Goal: Information Seeking & Learning: Learn about a topic

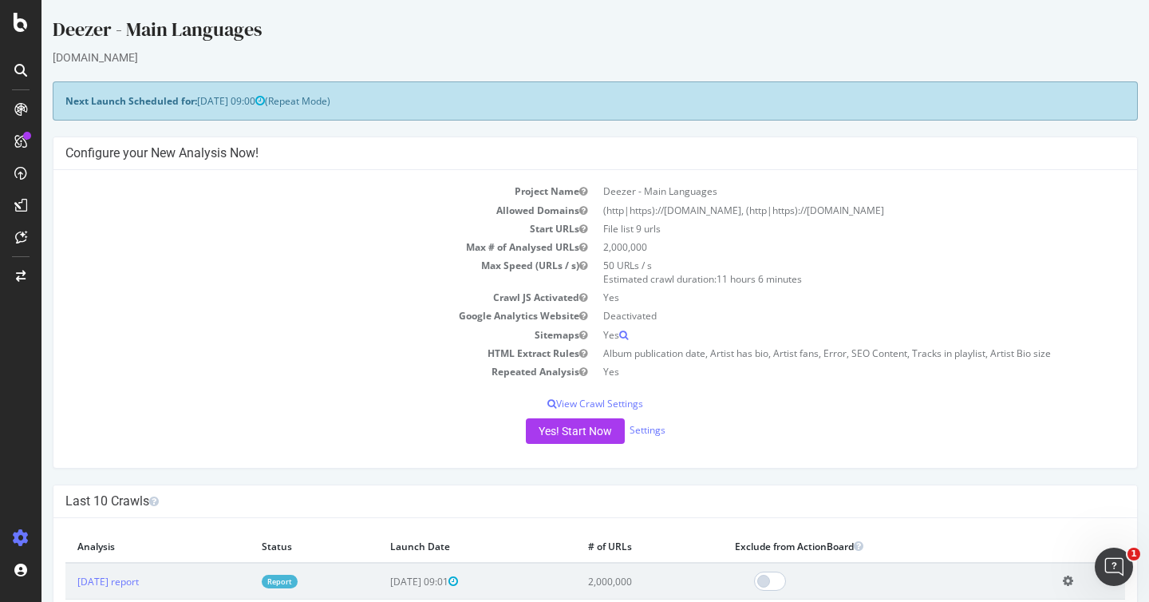
click at [21, 61] on div at bounding box center [21, 70] width 26 height 26
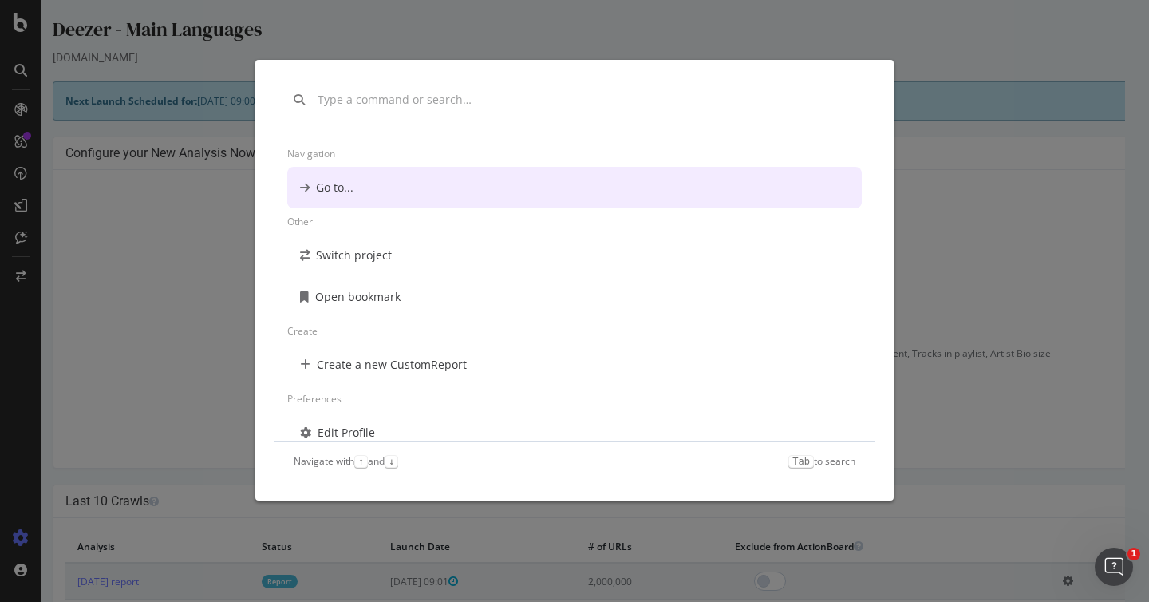
click at [21, 61] on div "Navigation Go to... Other Switch project Open bookmark Create Create a new Cust…" at bounding box center [574, 301] width 1149 height 602
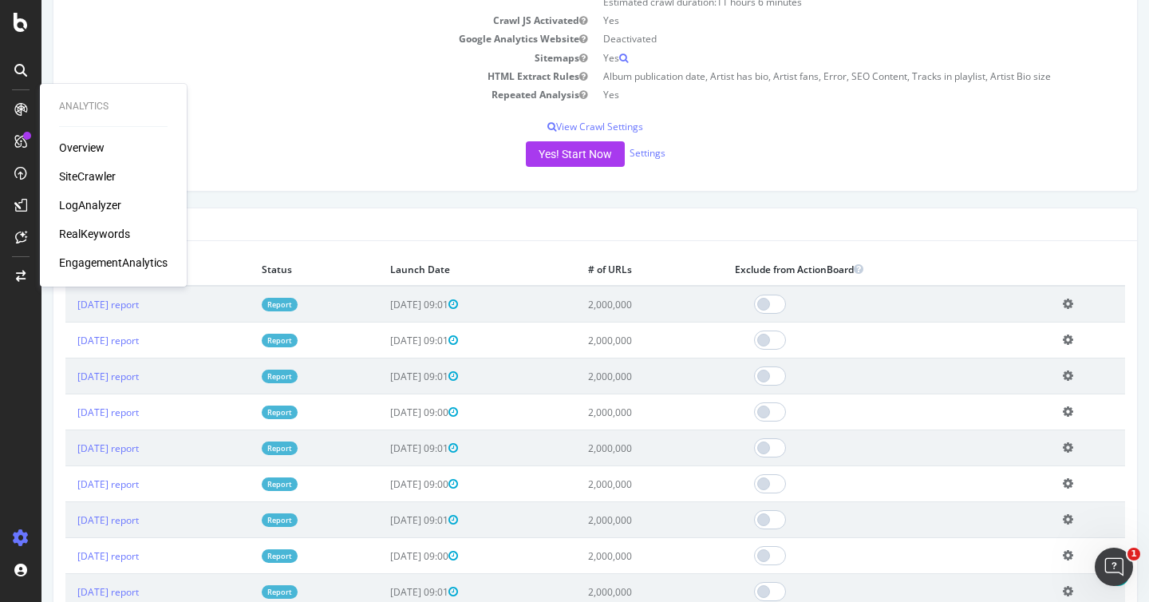
scroll to position [278, 0]
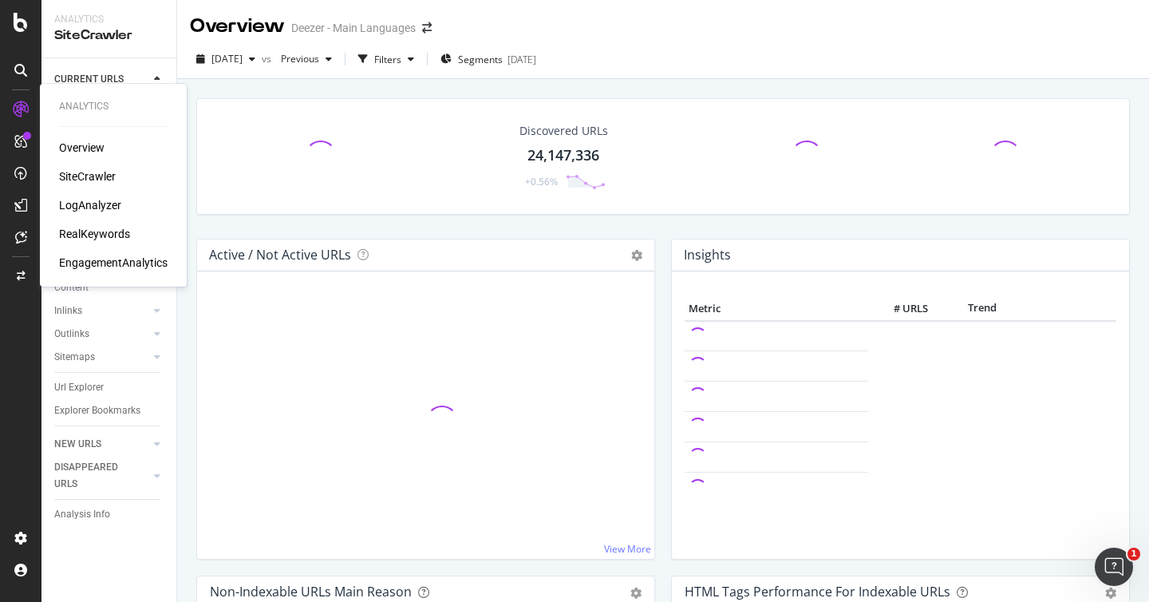
click at [92, 202] on div "LogAnalyzer" at bounding box center [90, 205] width 62 height 16
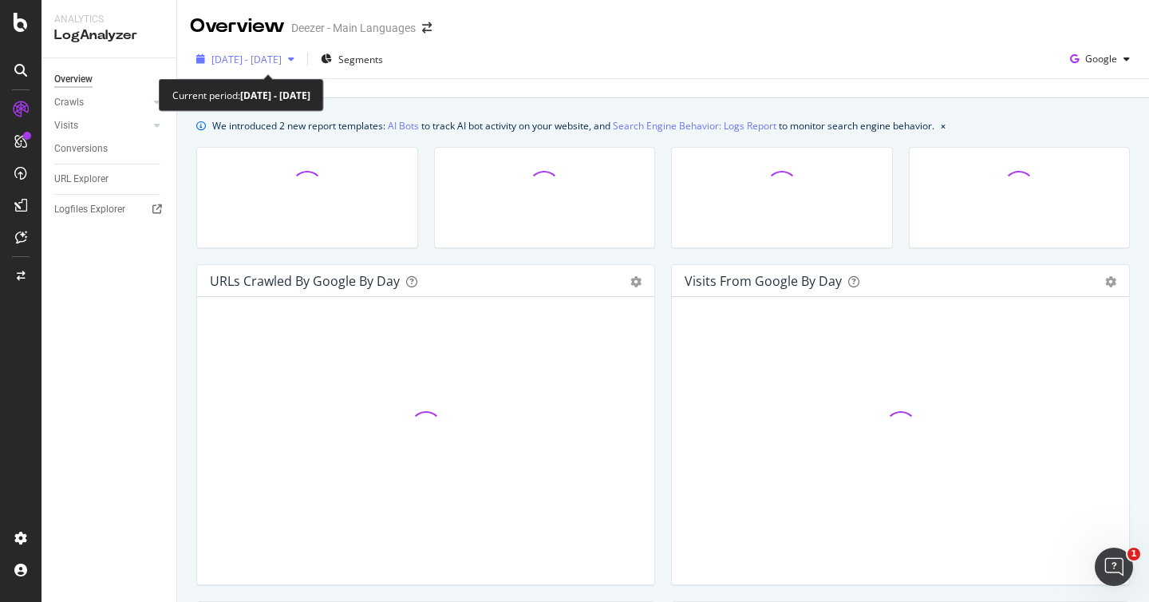
click at [289, 67] on div "[DATE] - [DATE]" at bounding box center [245, 59] width 111 height 24
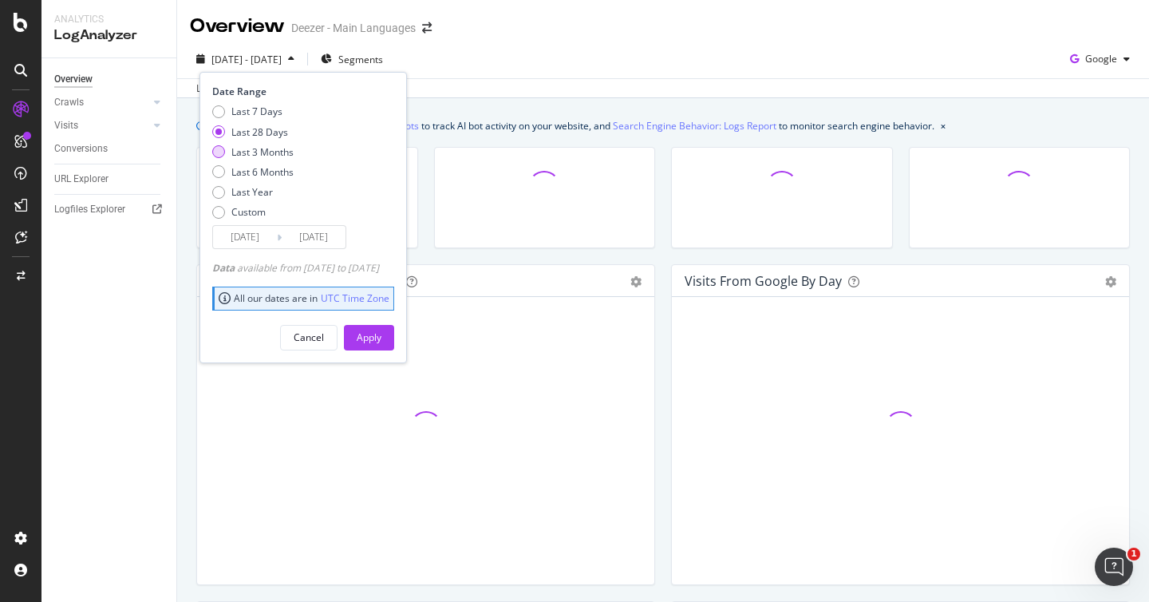
click at [270, 145] on div "Last 3 Months" at bounding box center [262, 152] width 62 height 14
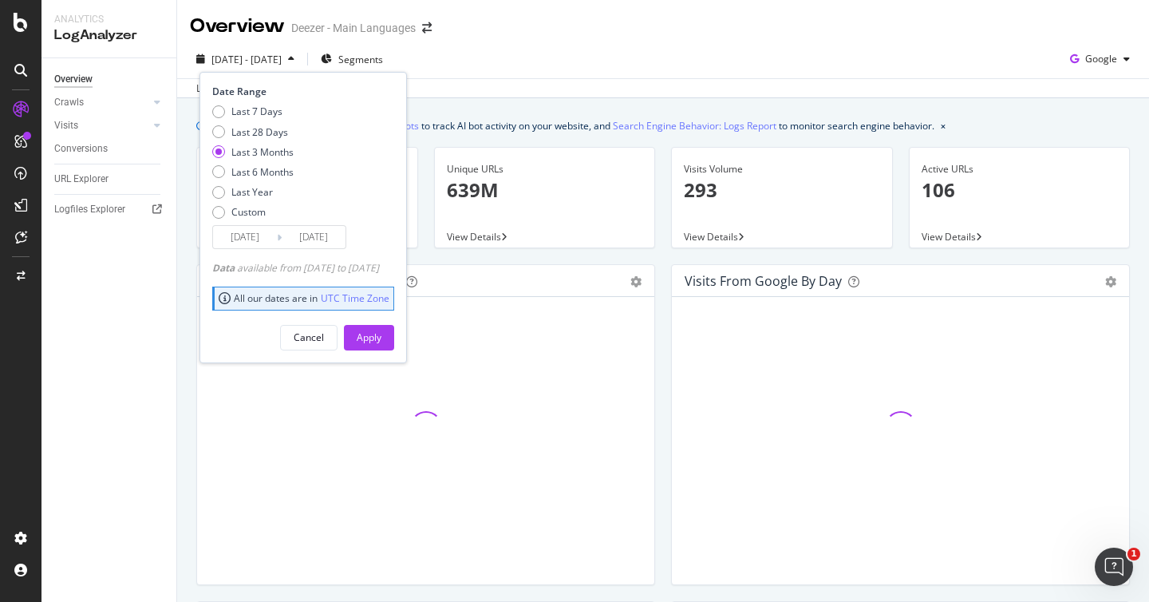
click at [270, 179] on div "Last 7 Days Last 28 Days Last 3 Months Last 6 Months Last Year Custom" at bounding box center [252, 165] width 81 height 120
click at [269, 167] on div "Last 6 Months" at bounding box center [262, 172] width 62 height 14
type input "[DATE]"
click at [381, 338] on div "Apply" at bounding box center [369, 337] width 25 height 14
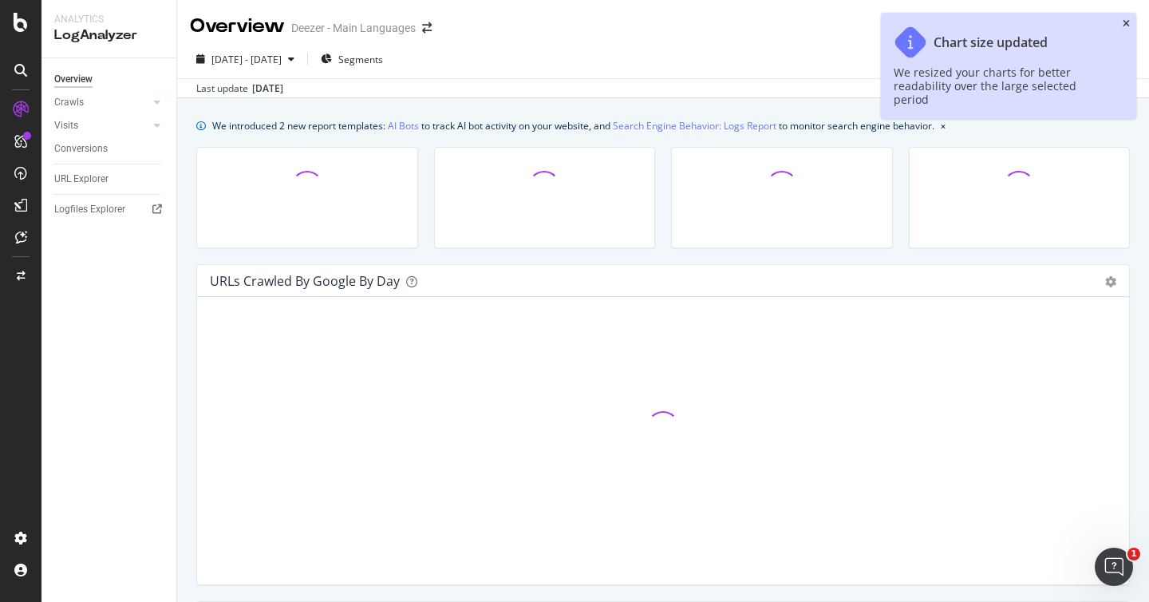
click at [1125, 22] on icon "close toast" at bounding box center [1126, 24] width 7 height 10
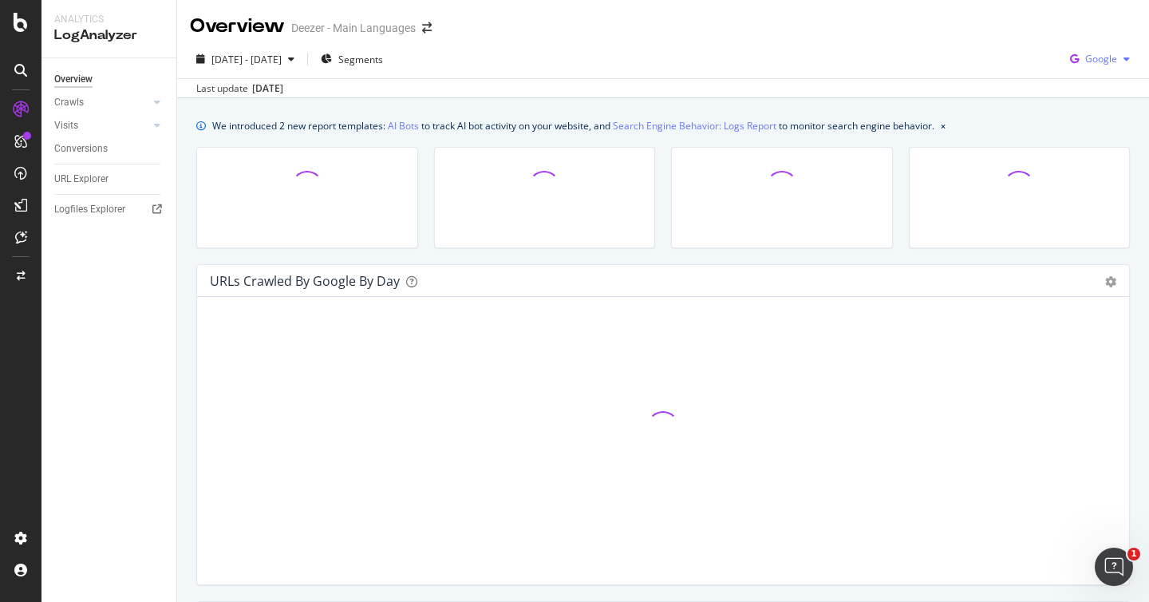
click at [1099, 64] on span "Google" at bounding box center [1101, 59] width 32 height 14
click at [1100, 146] on span "OpenAI" at bounding box center [1101, 150] width 59 height 14
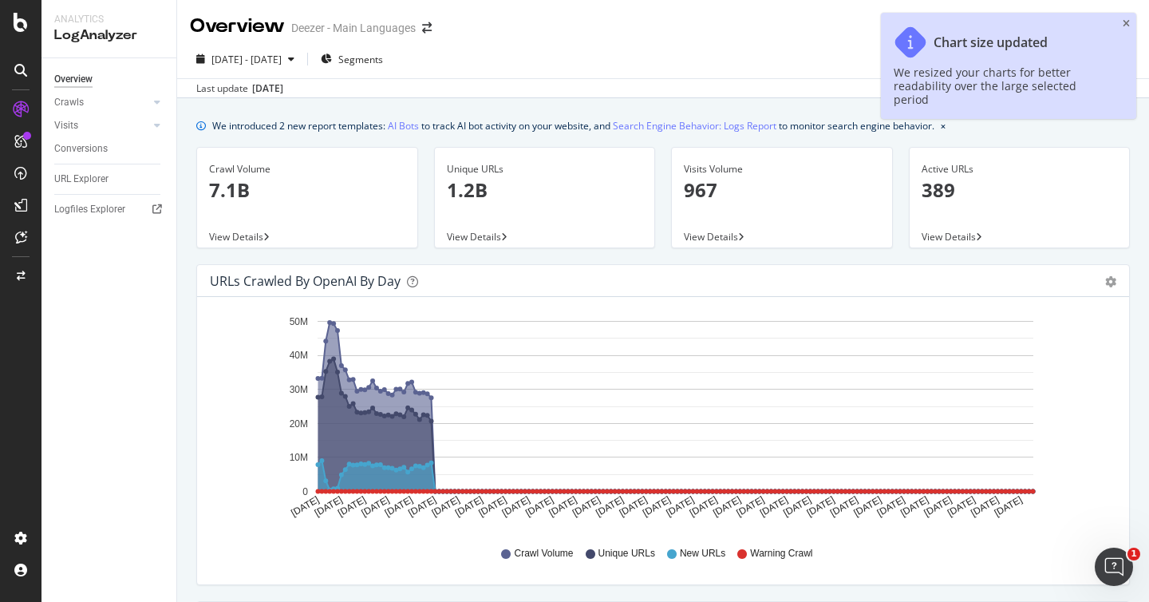
click at [1134, 22] on div "Chart size updated We resized your charts for better readability over the large…" at bounding box center [1008, 66] width 255 height 106
click at [1124, 23] on icon "close toast" at bounding box center [1126, 24] width 7 height 10
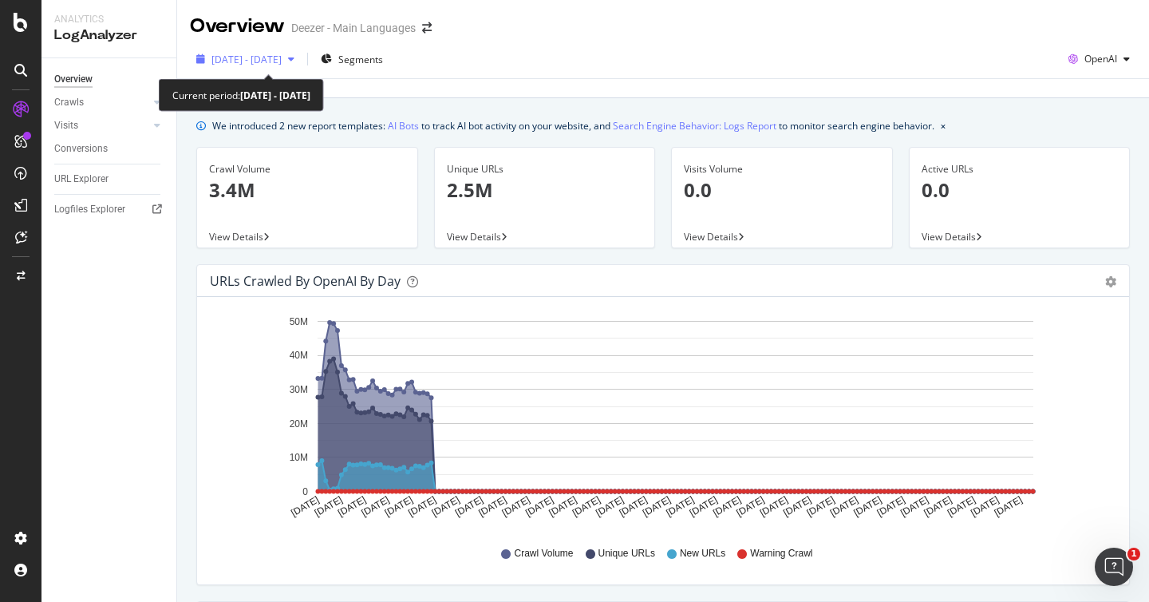
click at [282, 53] on span "[DATE] - [DATE]" at bounding box center [246, 60] width 70 height 14
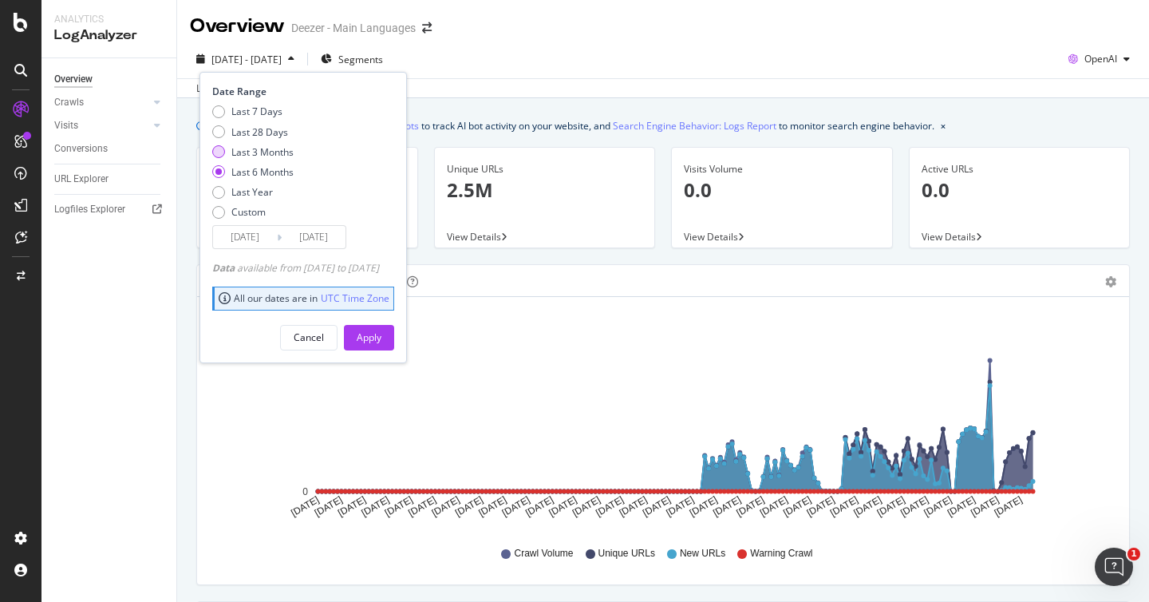
click at [264, 149] on div "Last 3 Months" at bounding box center [262, 152] width 62 height 14
type input "[DATE]"
click at [378, 332] on button "Apply" at bounding box center [369, 338] width 50 height 26
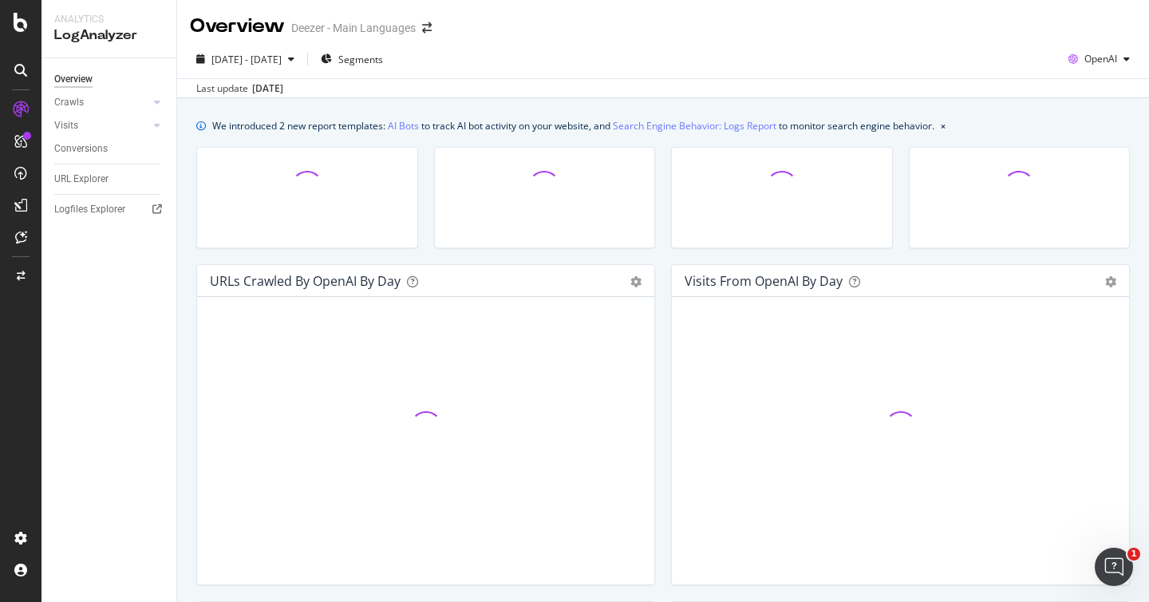
click at [716, 69] on div "[DATE] - [DATE] Segments OpenAI" at bounding box center [663, 62] width 972 height 32
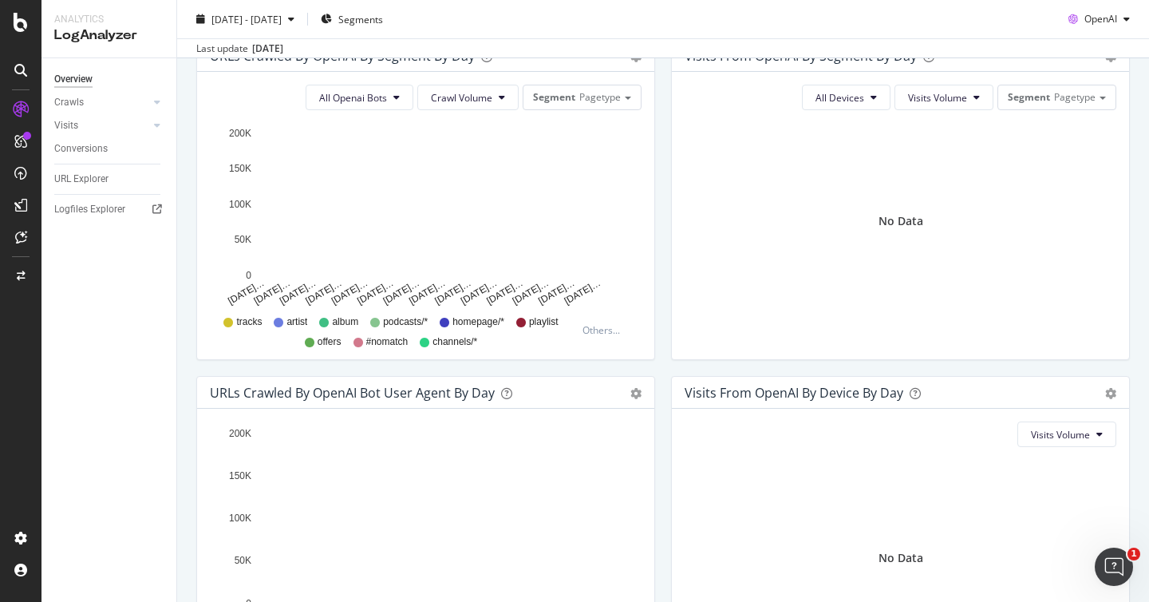
scroll to position [472, 0]
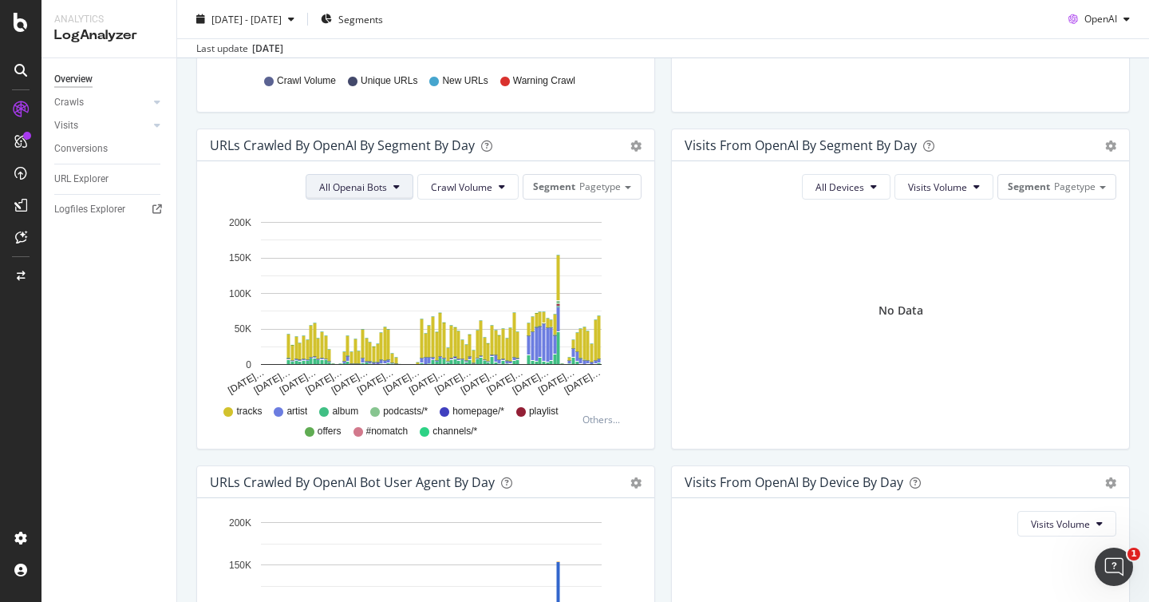
click at [373, 186] on span "All Openai Bots" at bounding box center [353, 187] width 68 height 14
click at [459, 182] on span "Crawl Volume" at bounding box center [461, 187] width 61 height 14
click at [589, 253] on rect "A chart." at bounding box center [431, 293] width 341 height 143
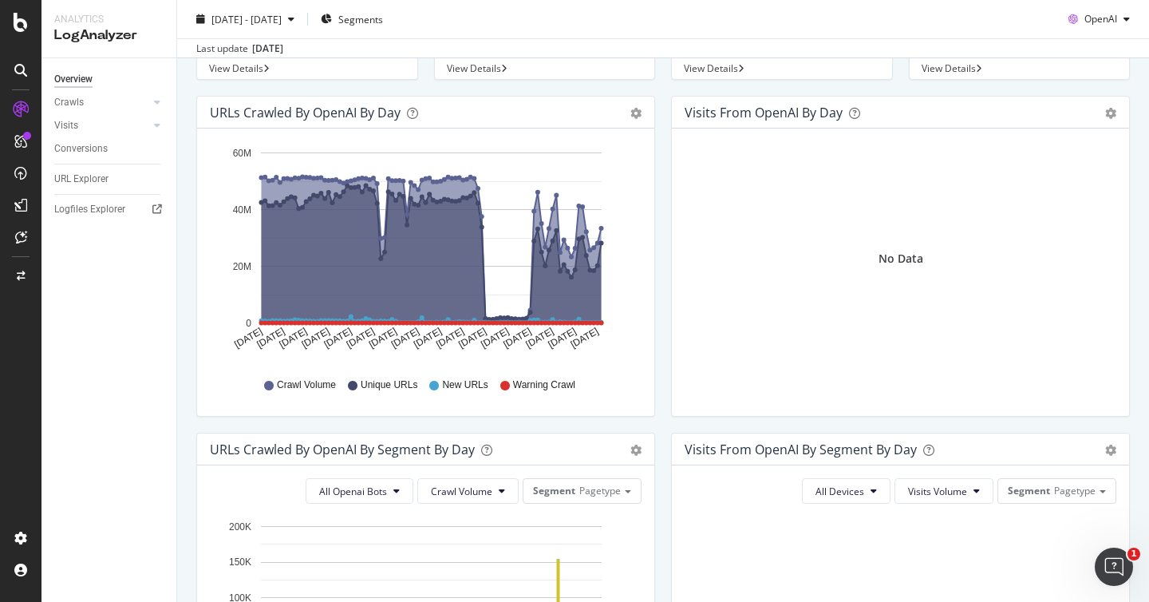
scroll to position [0, 0]
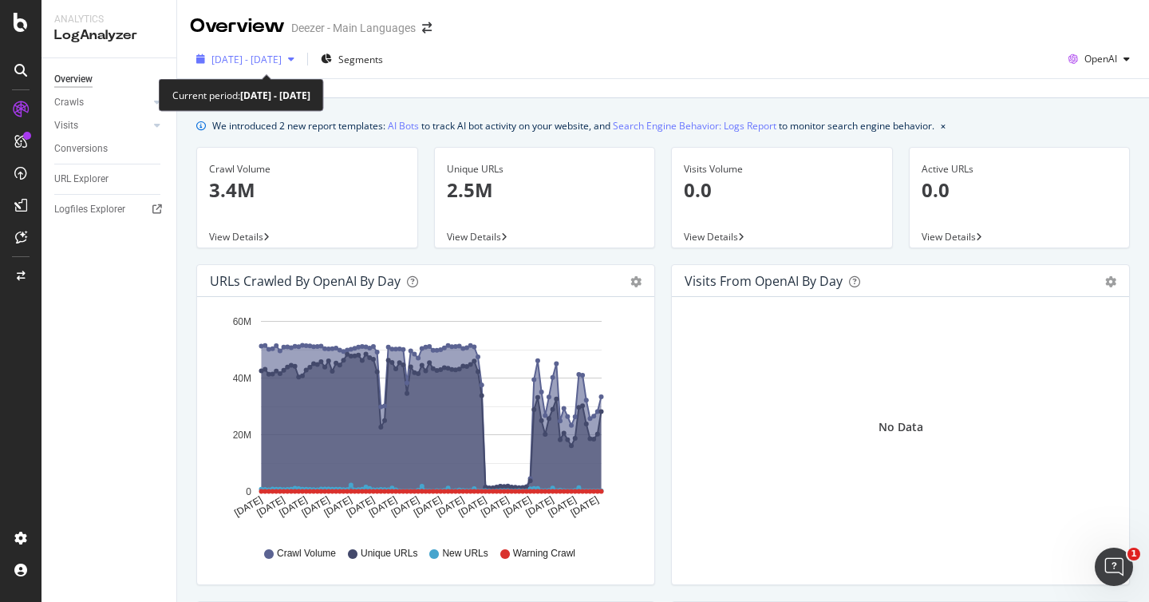
click at [282, 65] on span "[DATE] - [DATE]" at bounding box center [246, 60] width 70 height 14
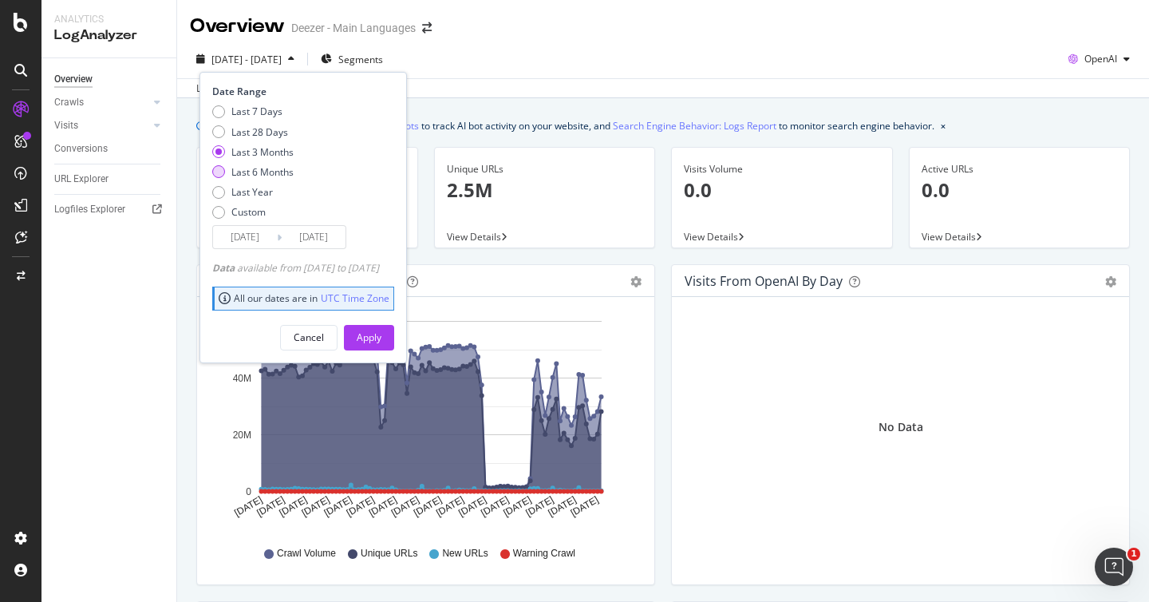
click at [266, 174] on div "Last 6 Months" at bounding box center [262, 172] width 62 height 14
click at [263, 156] on div "Last 3 Months" at bounding box center [262, 152] width 62 height 14
click at [243, 235] on input "[DATE]" at bounding box center [245, 237] width 64 height 22
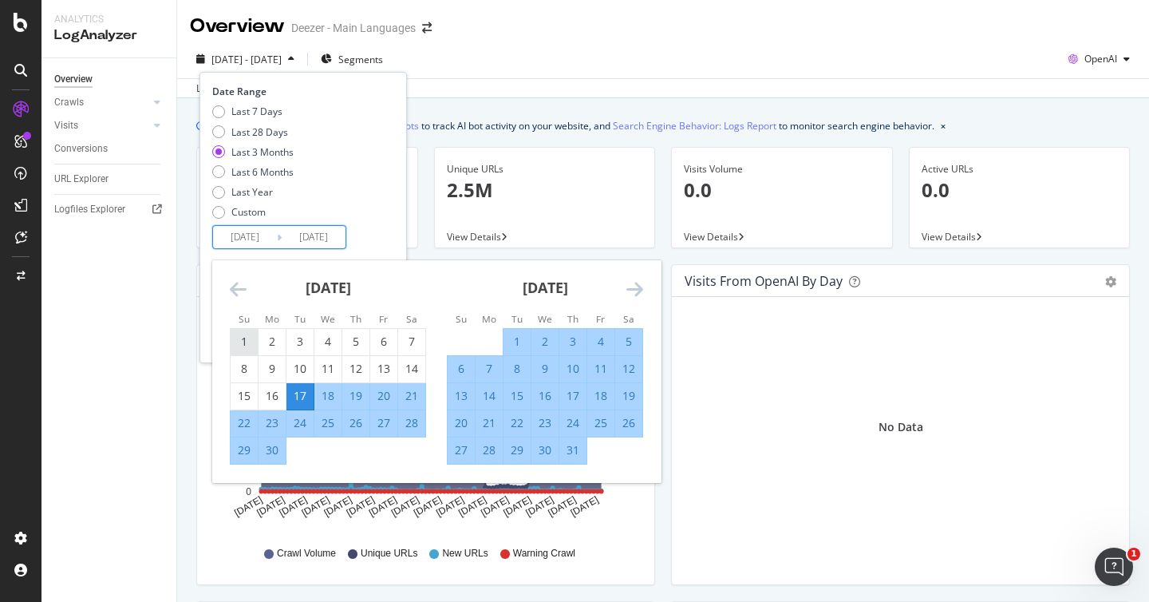
click at [250, 338] on div "1" at bounding box center [244, 342] width 27 height 16
type input "[DATE]"
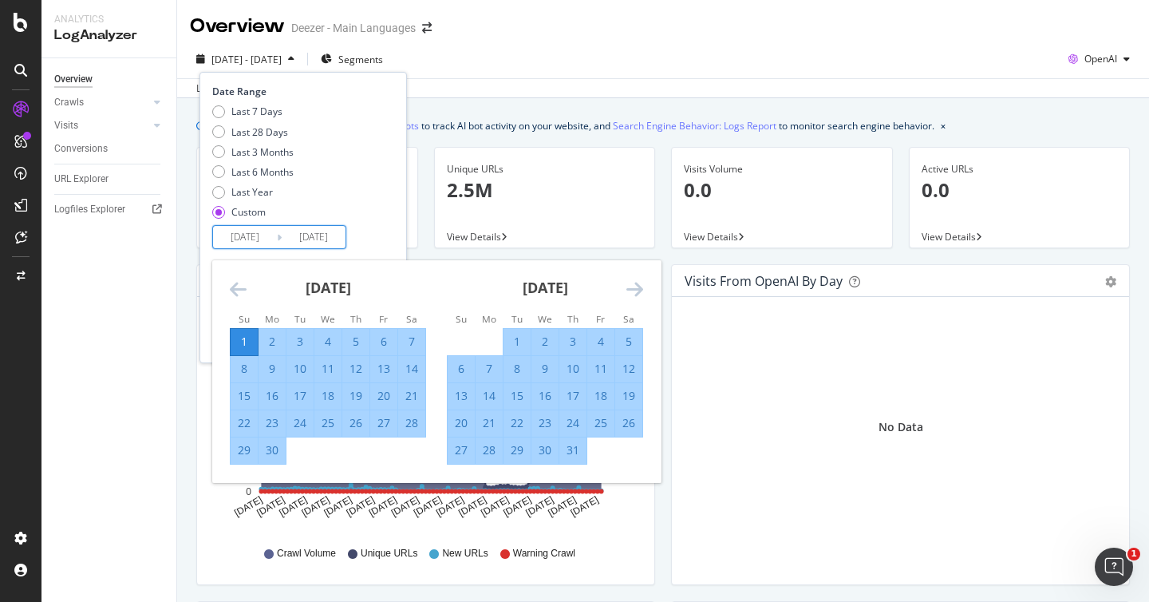
click at [631, 290] on icon "Move forward to switch to the next month." at bounding box center [634, 288] width 17 height 19
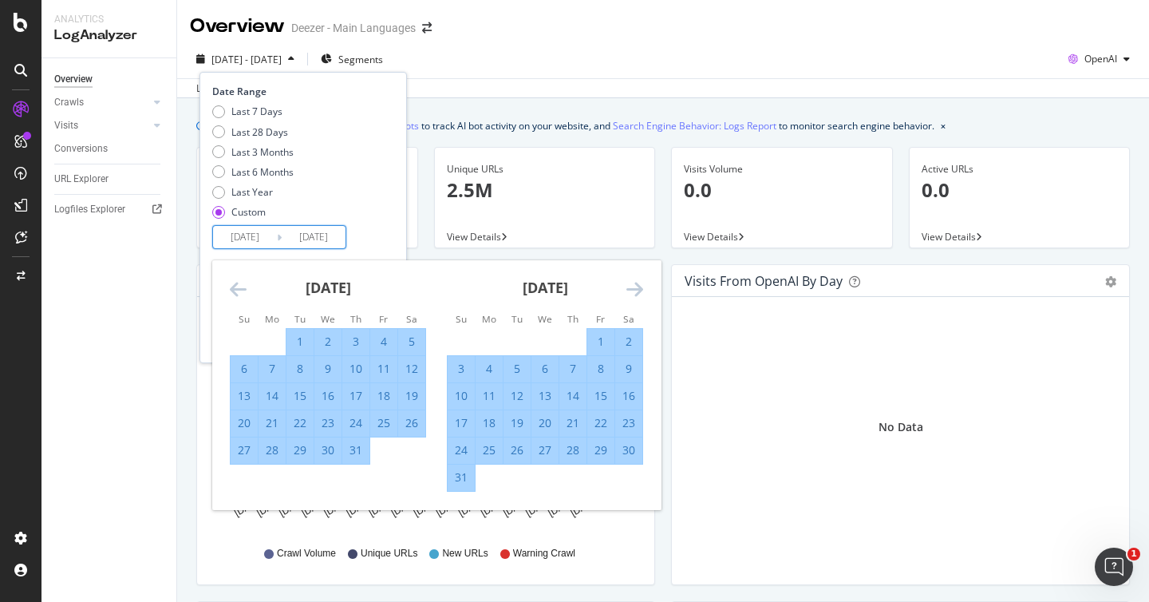
click at [631, 290] on icon "Move forward to switch to the next month." at bounding box center [634, 288] width 17 height 19
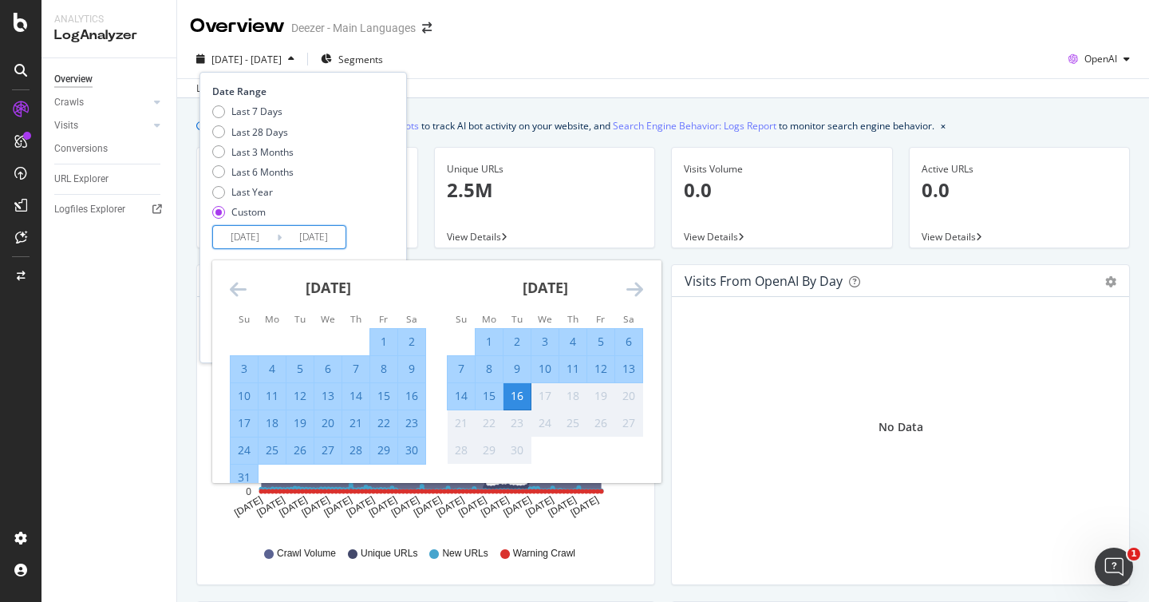
click at [386, 202] on div "Last 7 Days Last 28 Days Last 3 Months Last 6 Months Last Year Custom" at bounding box center [301, 165] width 178 height 120
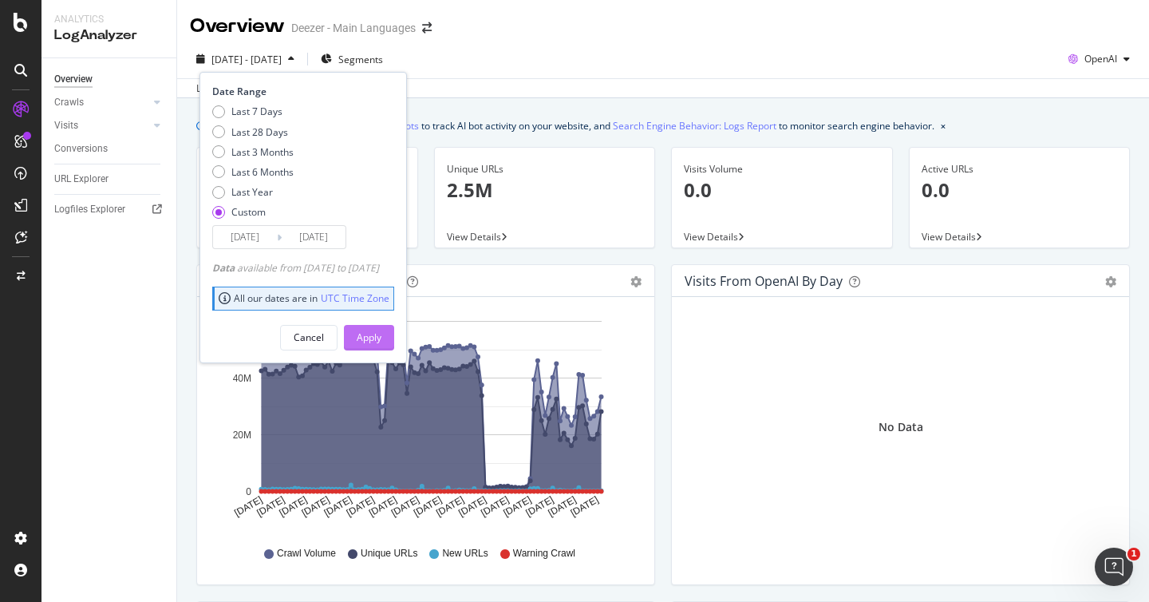
click at [381, 334] on div "Apply" at bounding box center [369, 337] width 25 height 14
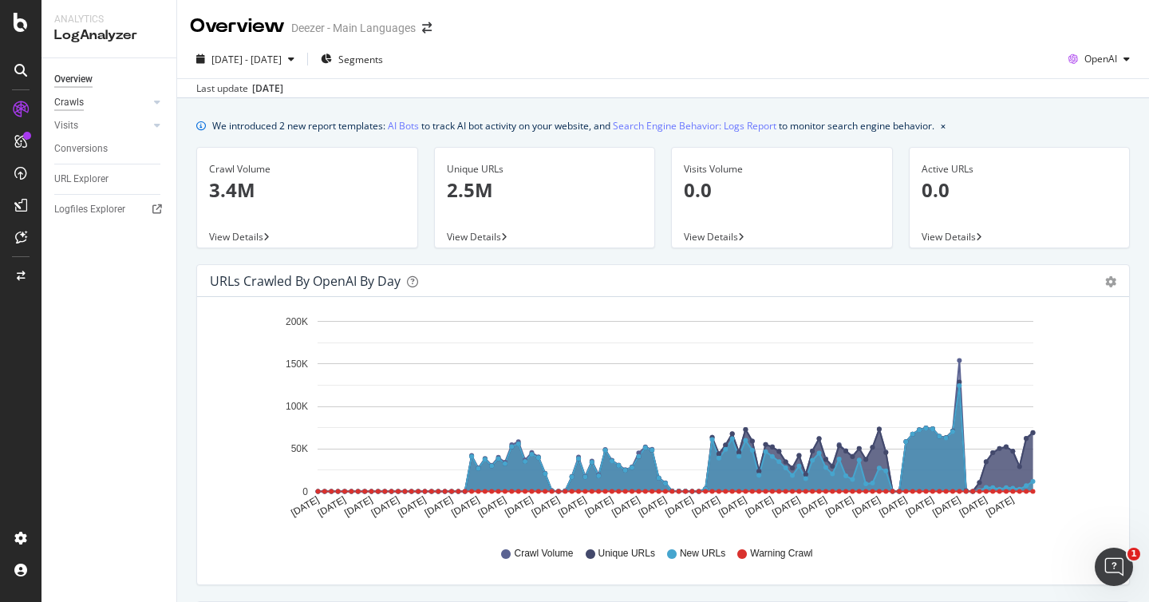
click at [71, 105] on div "Crawls" at bounding box center [69, 102] width 30 height 17
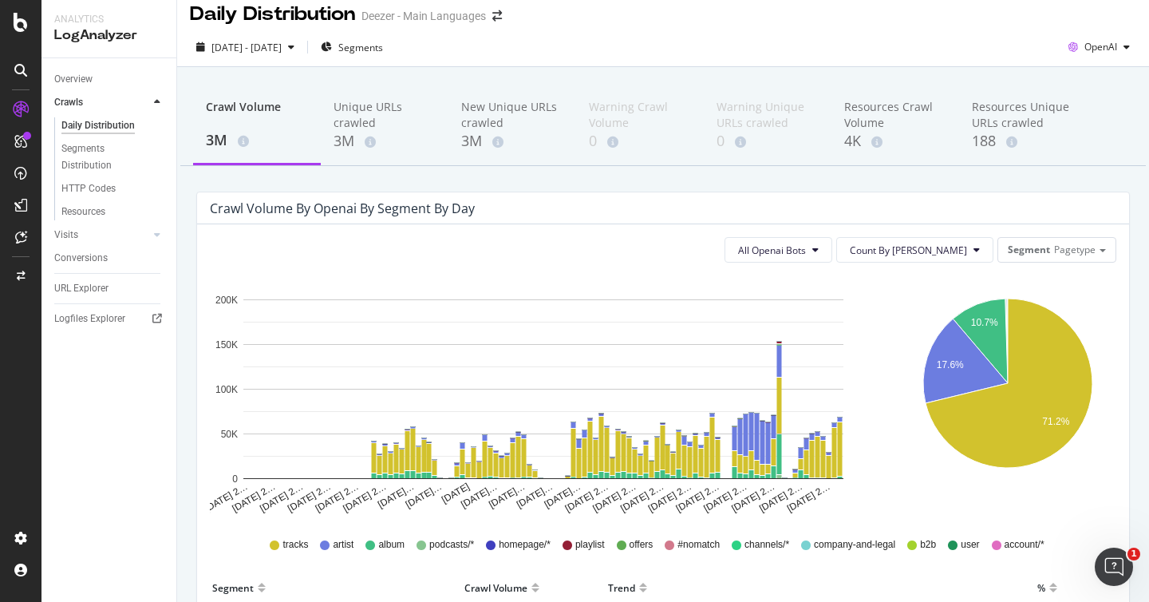
scroll to position [2, 0]
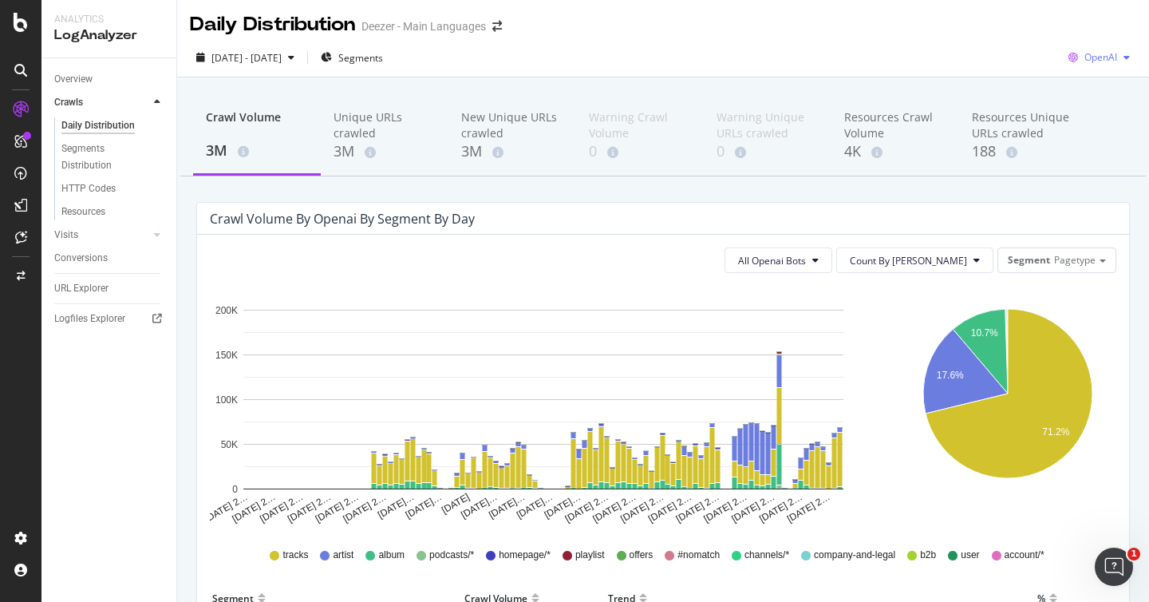
click at [1108, 50] on div "OpenAI" at bounding box center [1099, 57] width 74 height 24
click at [1114, 176] on span "Other AI Bots" at bounding box center [1099, 178] width 59 height 14
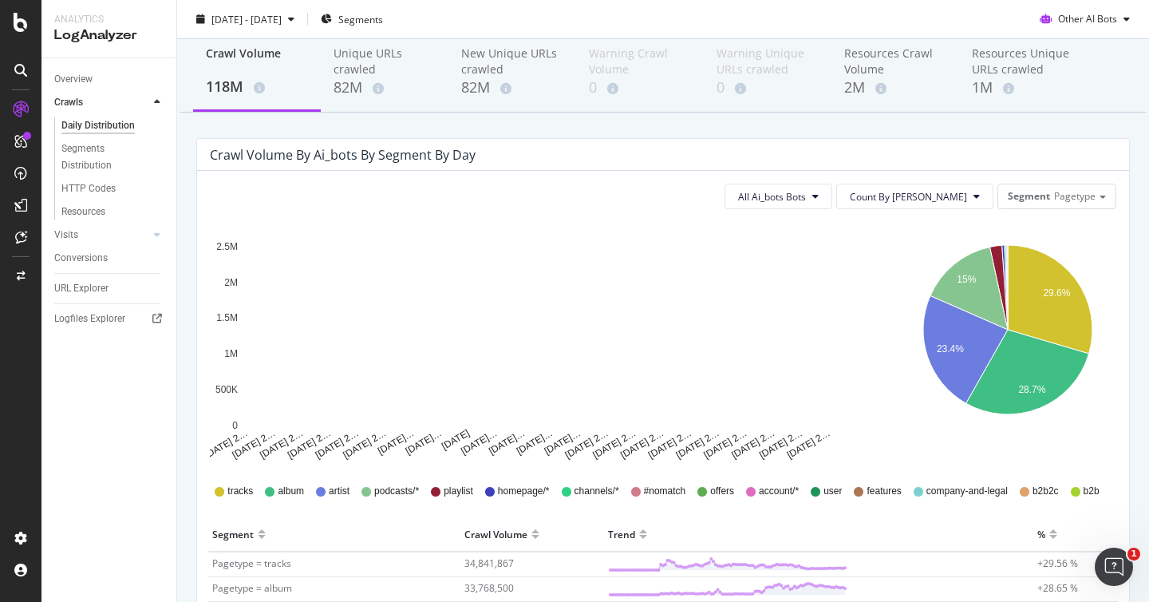
scroll to position [66, 0]
